Goal: Information Seeking & Learning: Learn about a topic

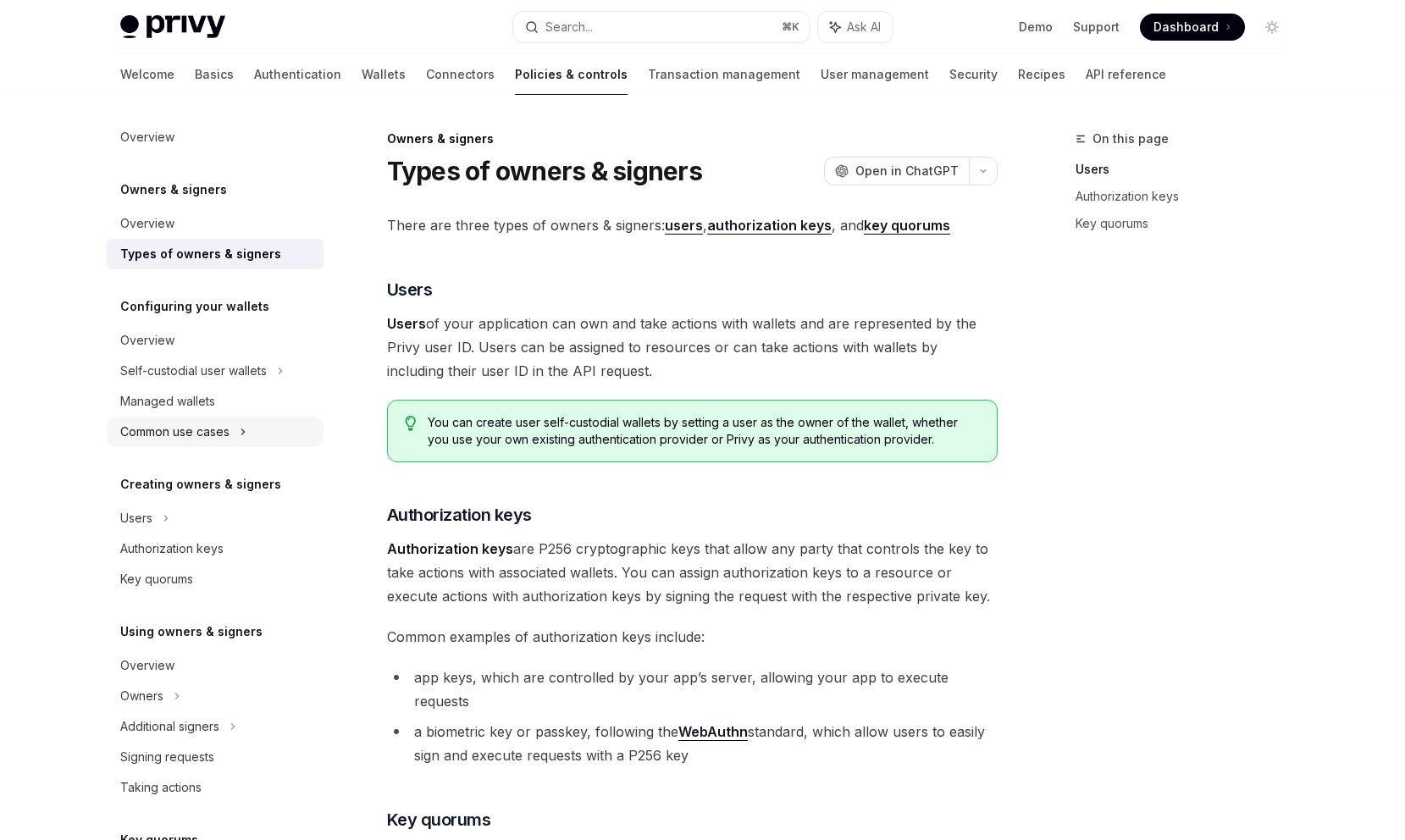
drag, startPoint x: 0, startPoint y: 0, endPoint x: 291, endPoint y: 429, distance: 518.4
click at [291, 429] on div "Common use cases" at bounding box center [215, 432] width 217 height 31
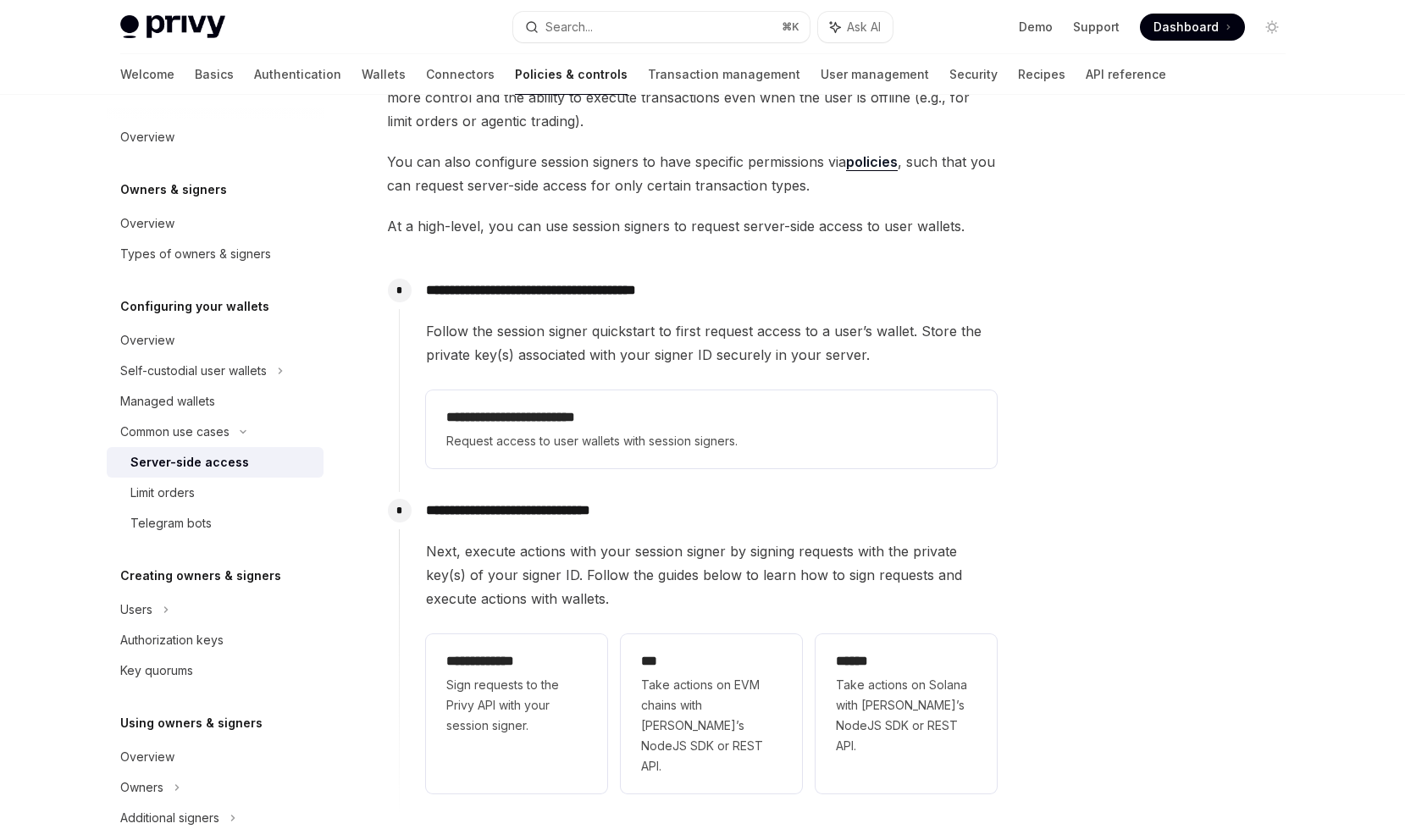
scroll to position [215, 0]
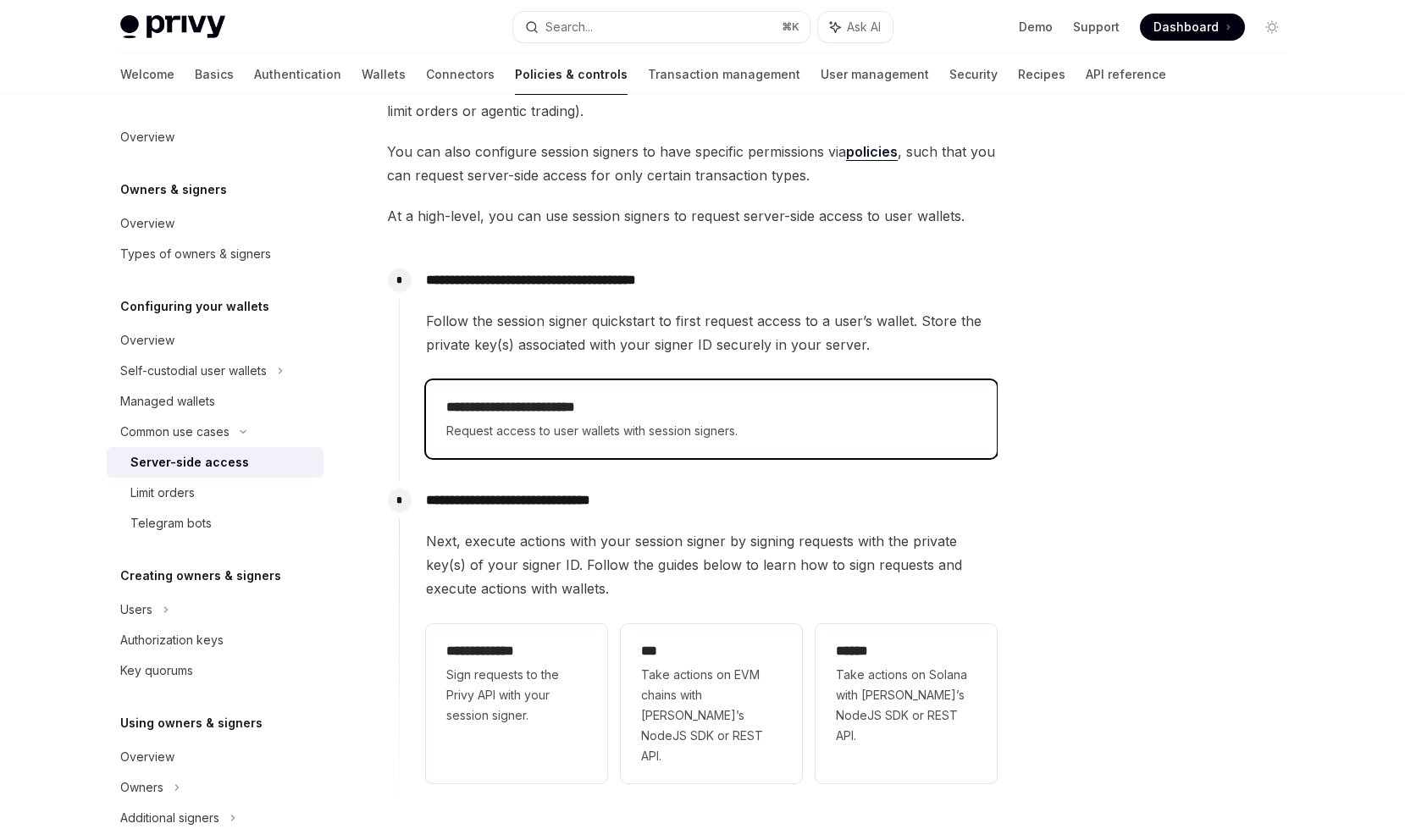
click at [577, 428] on span "Request access to user wallets with session signers." at bounding box center [712, 430] width 530 height 20
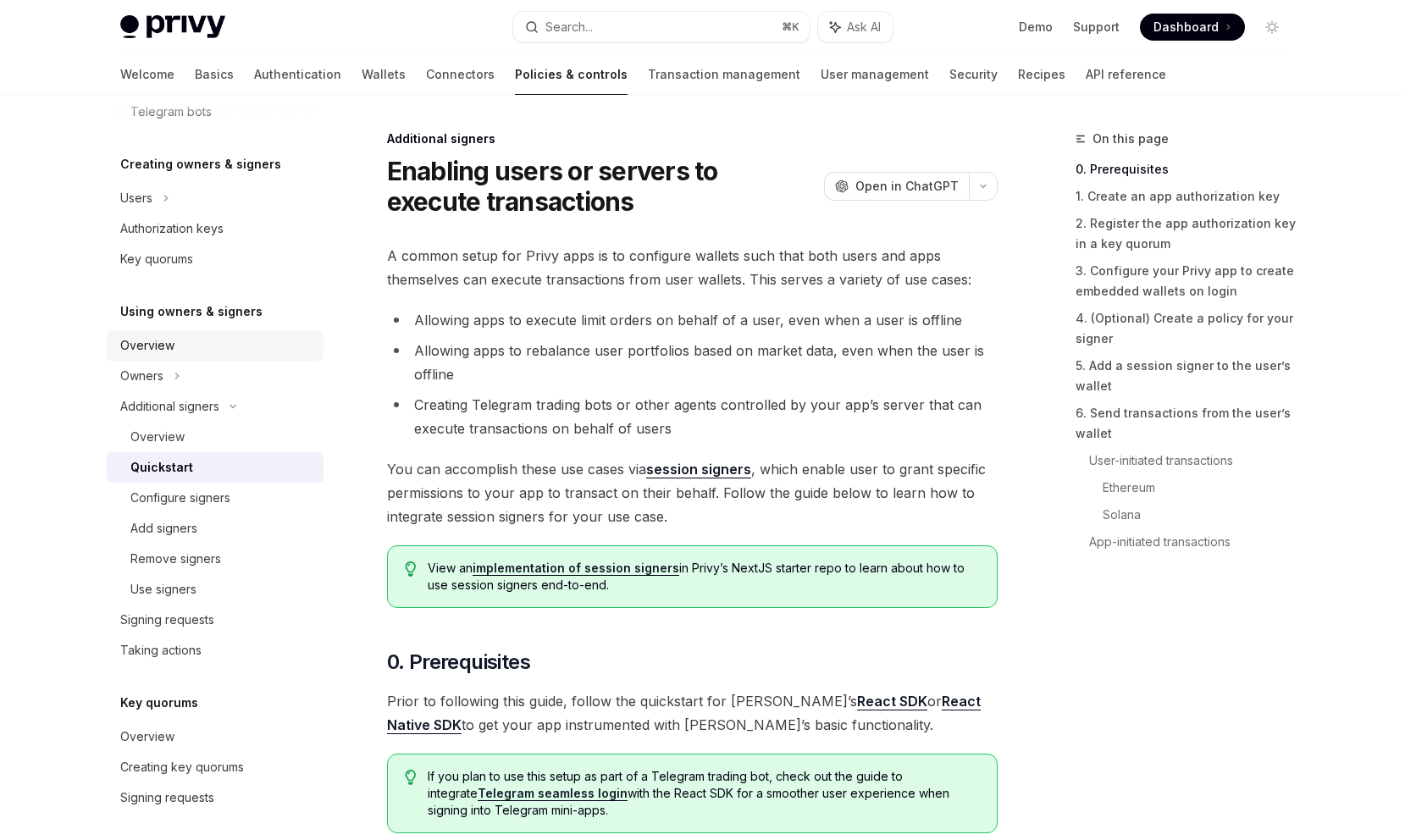
click at [220, 344] on div "Overview" at bounding box center [217, 345] width 193 height 20
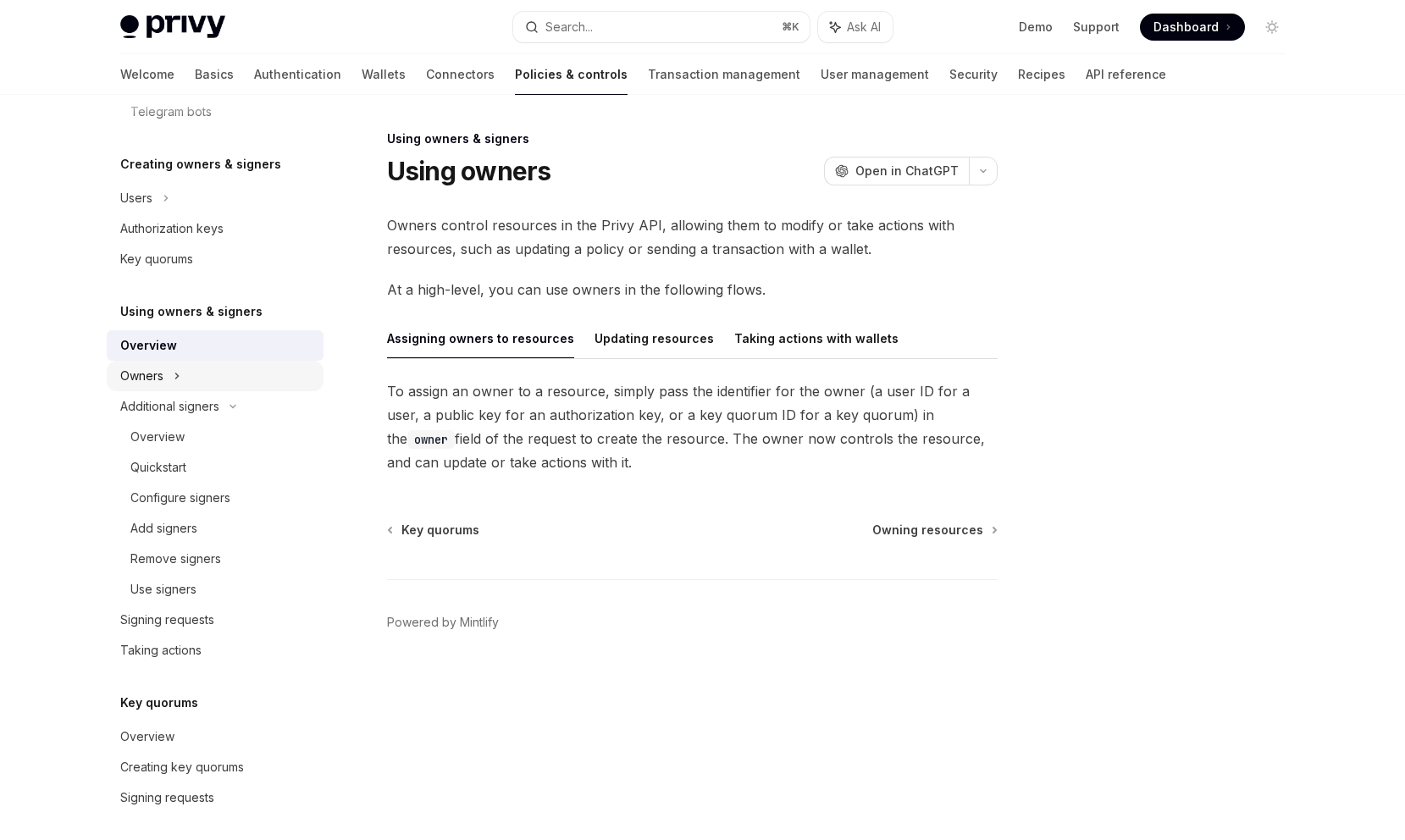
type textarea "*"
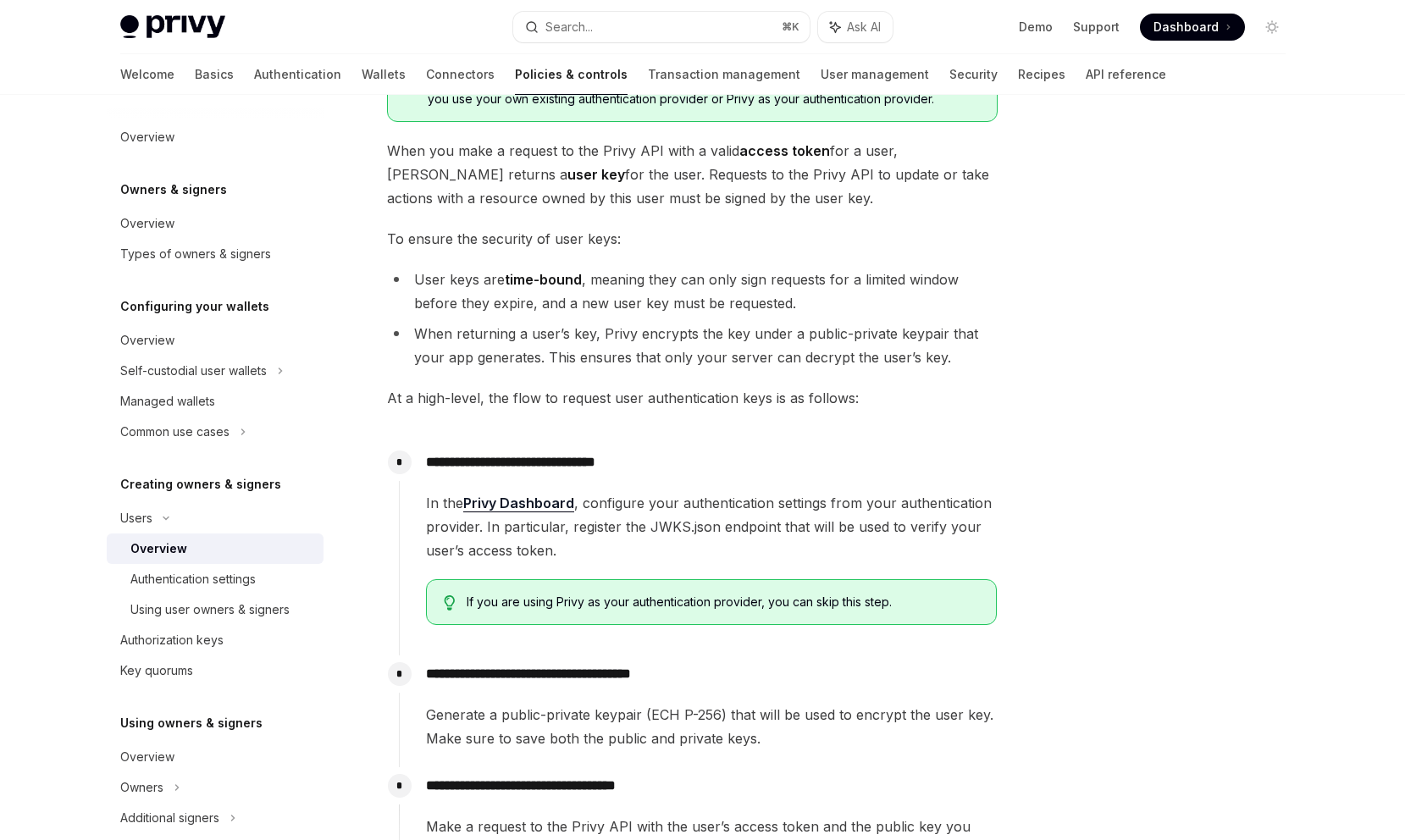
scroll to position [193, 0]
